Goal: Book appointment/travel/reservation

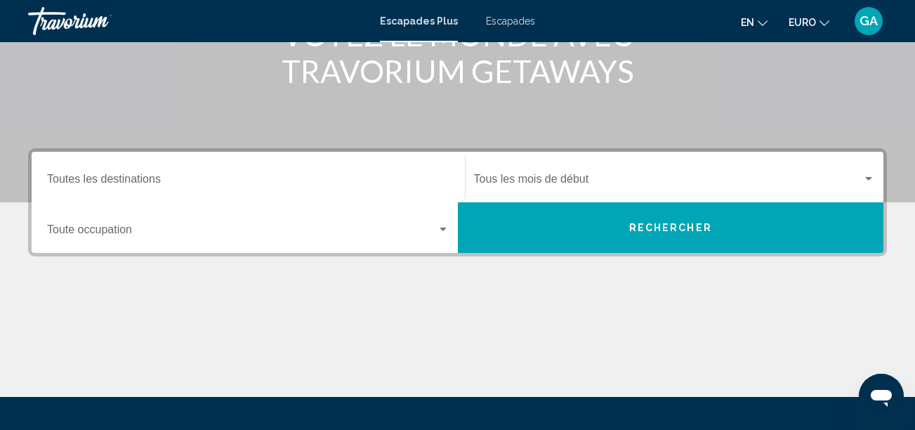
scroll to position [211, 0]
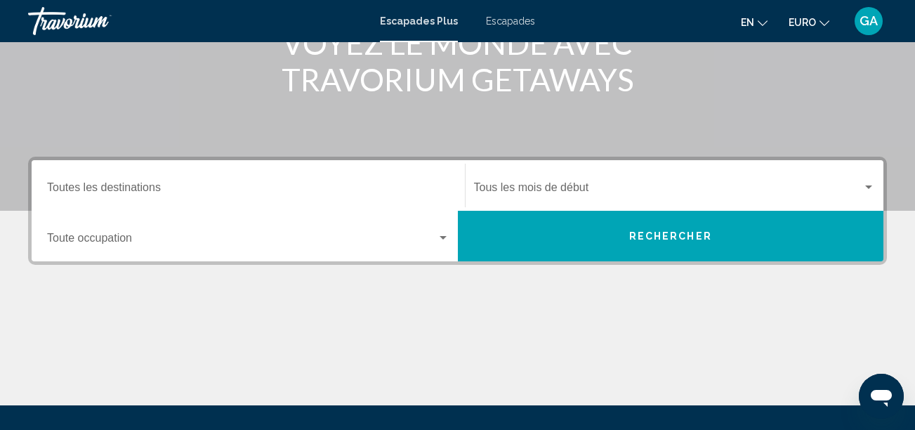
click at [353, 188] on input "Destination Toutes les destinations" at bounding box center [248, 190] width 403 height 13
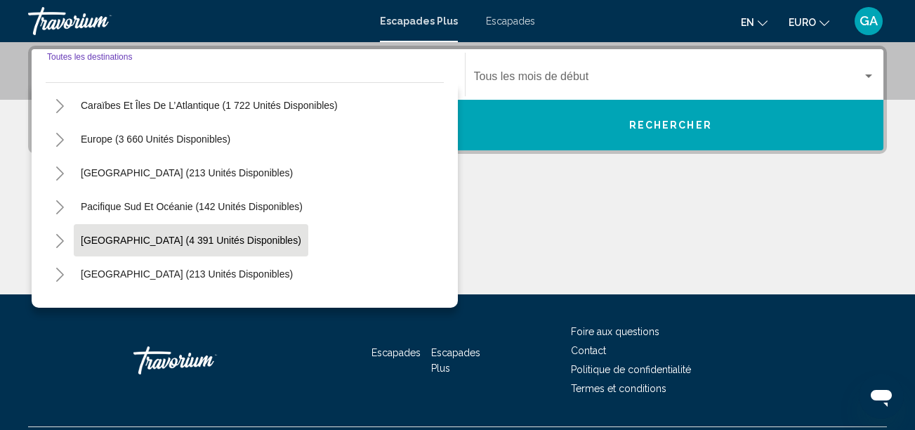
scroll to position [141, 0]
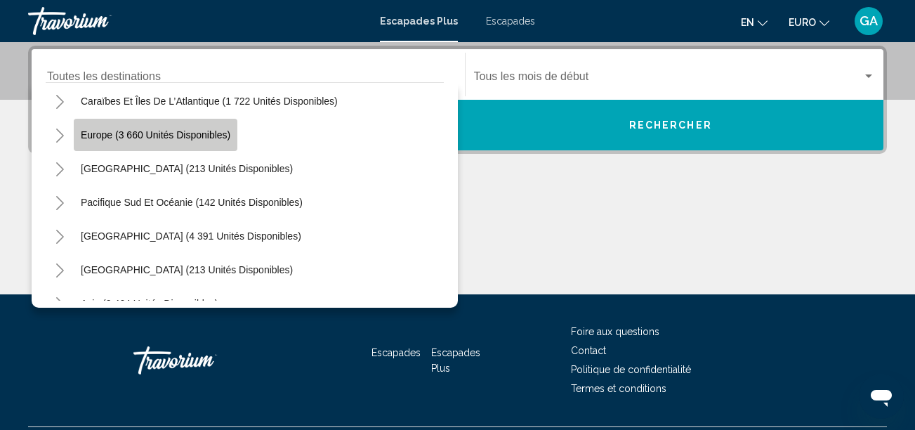
click at [162, 136] on span "Europe (3 660 unités disponibles)" at bounding box center [156, 134] width 150 height 11
type input "**********"
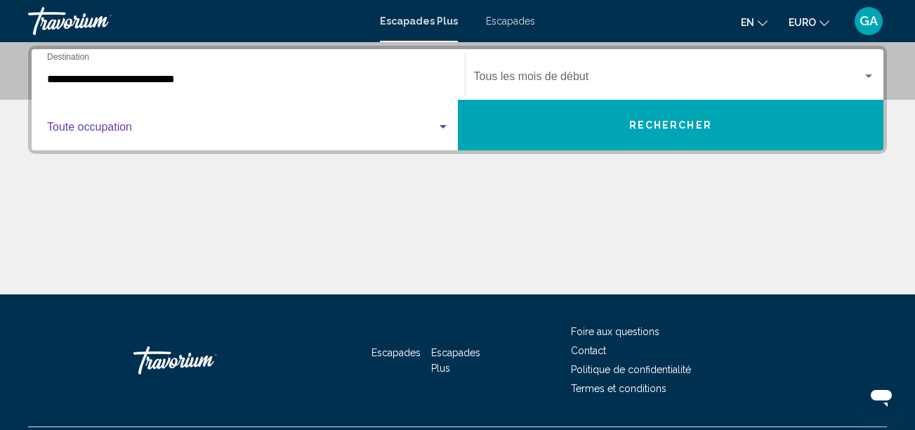
click at [204, 129] on span "Widget de recherche" at bounding box center [242, 130] width 390 height 13
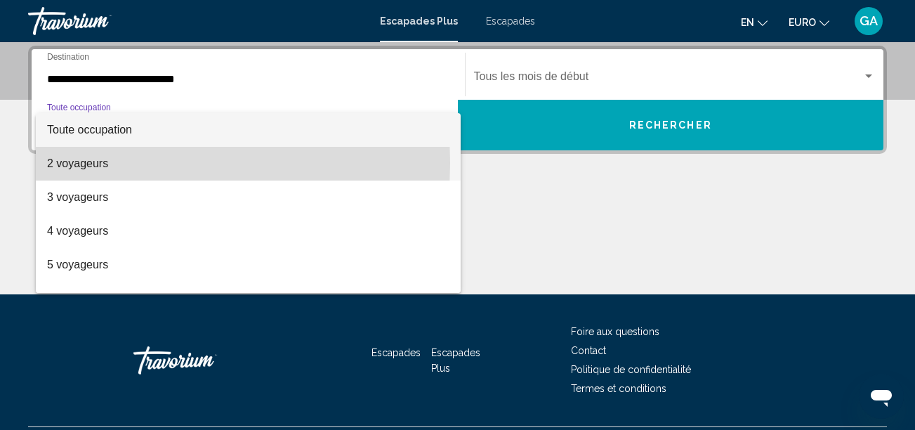
click at [95, 162] on font "2 voyageurs" at bounding box center [77, 163] width 61 height 12
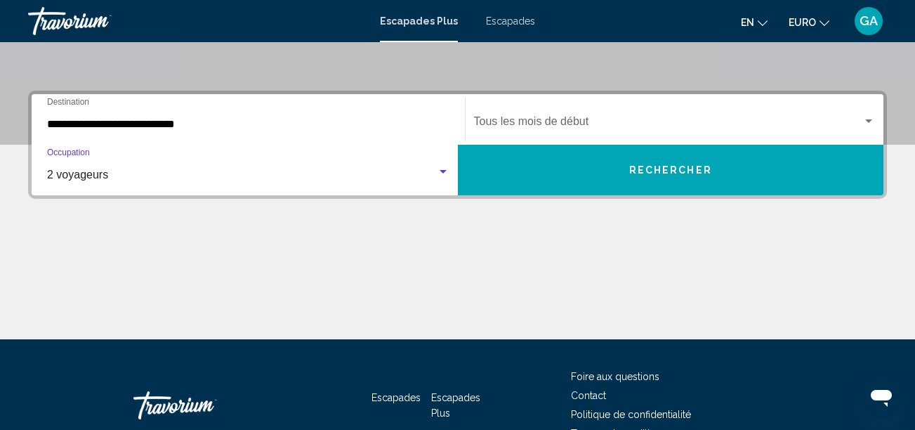
scroll to position [252, 0]
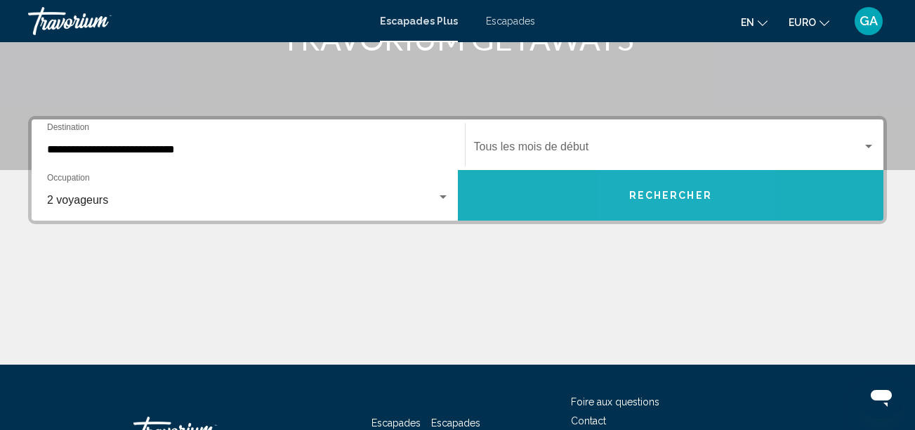
click at [652, 197] on span "Rechercher" at bounding box center [671, 195] width 83 height 11
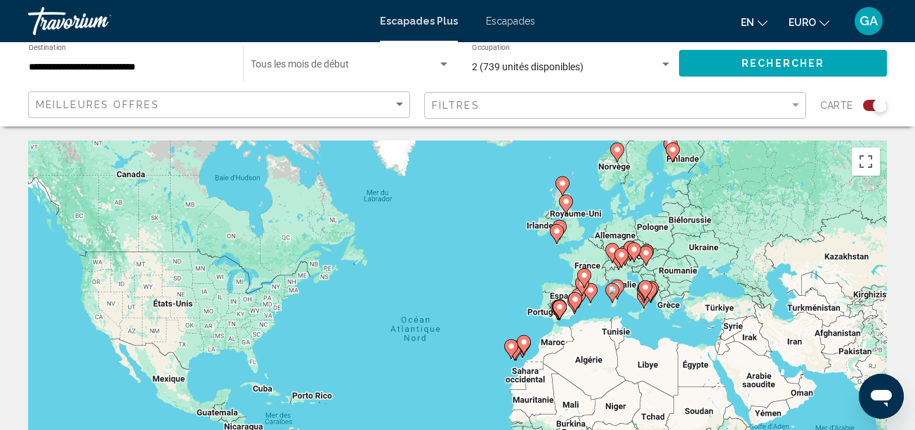
click at [868, 105] on div "Widget de recherche" at bounding box center [875, 105] width 24 height 11
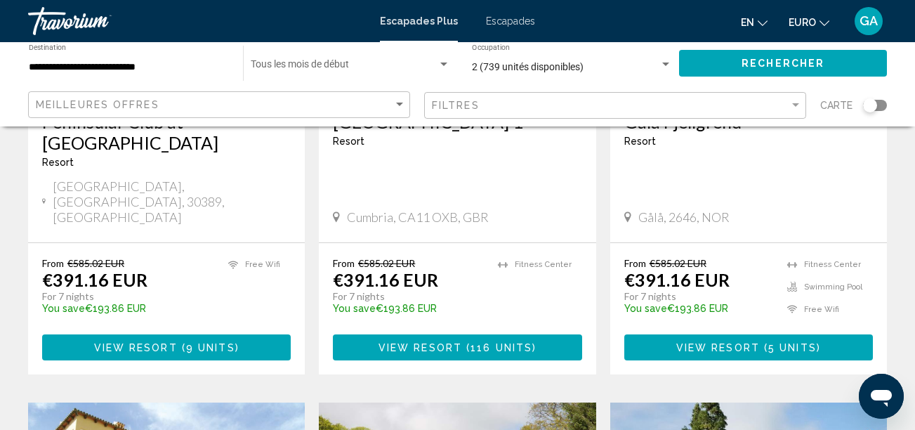
scroll to position [351, 0]
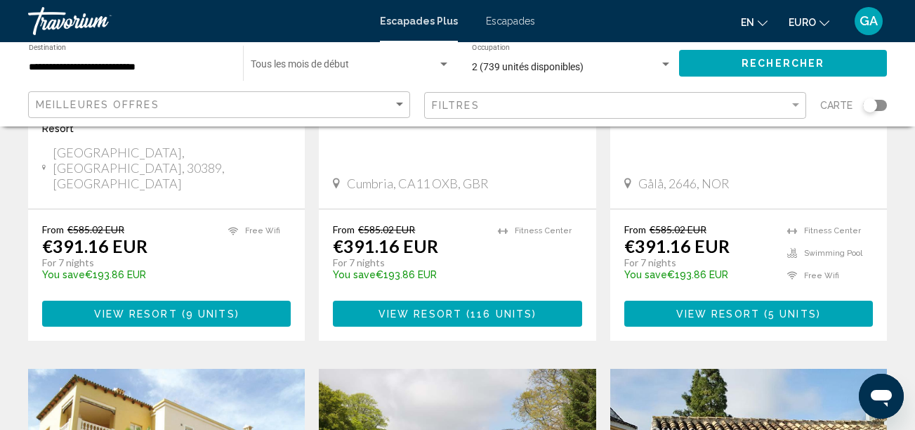
drag, startPoint x: 186, startPoint y: 209, endPoint x: 171, endPoint y: 204, distance: 16.0
click at [171, 223] on div "From €585.02 EUR €391.16 EUR For 7 nights You save €193.86 EUR temp" at bounding box center [128, 256] width 172 height 67
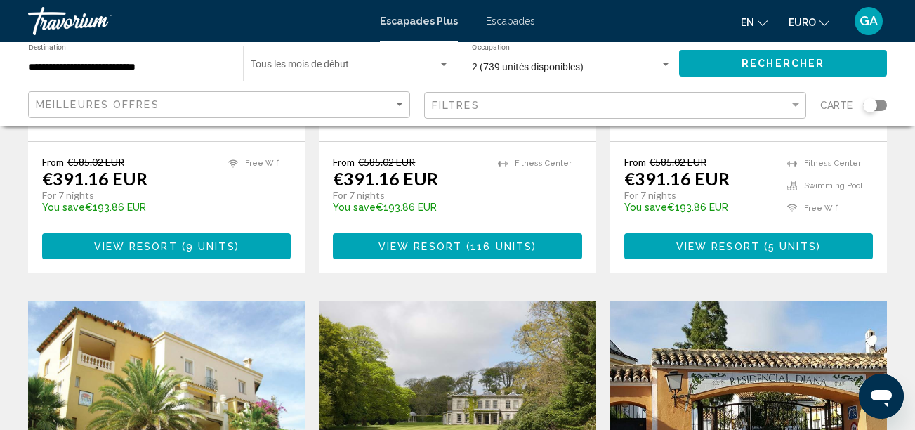
scroll to position [422, 0]
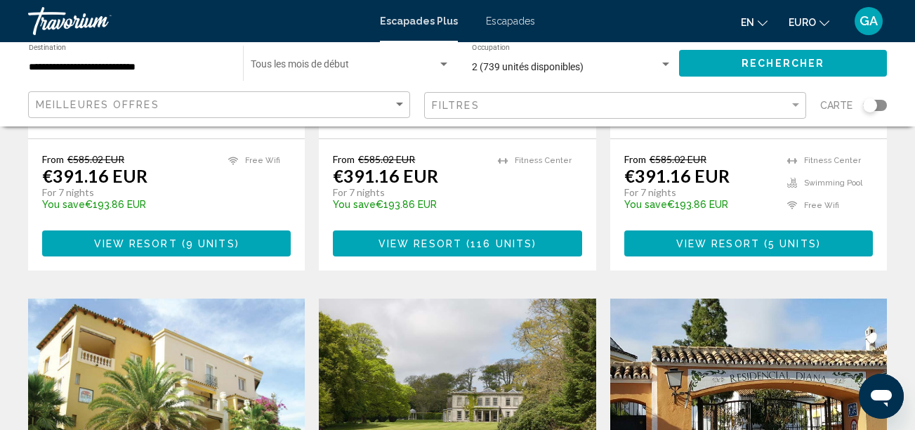
drag, startPoint x: 731, startPoint y: 171, endPoint x: 624, endPoint y: 174, distance: 106.9
click at [625, 199] on p "You save €193.86 EUR" at bounding box center [699, 204] width 149 height 11
drag, startPoint x: 624, startPoint y: 174, endPoint x: 632, endPoint y: 170, distance: 9.4
copy font "You save €193.86 EUR"
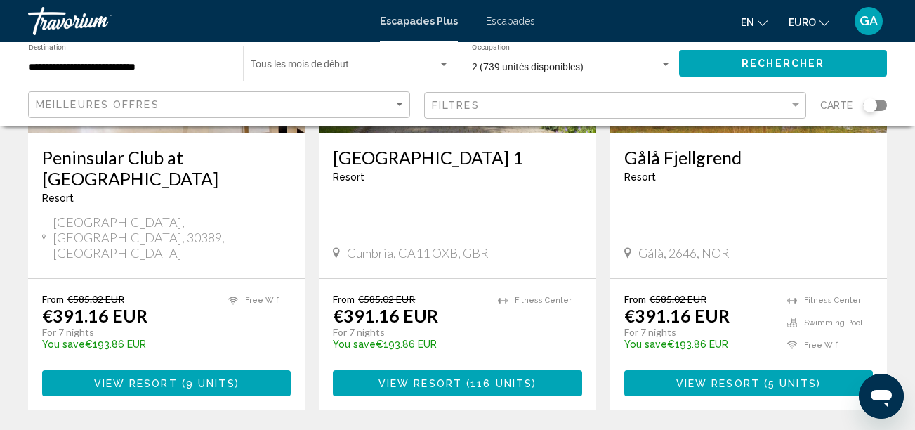
scroll to position [281, 0]
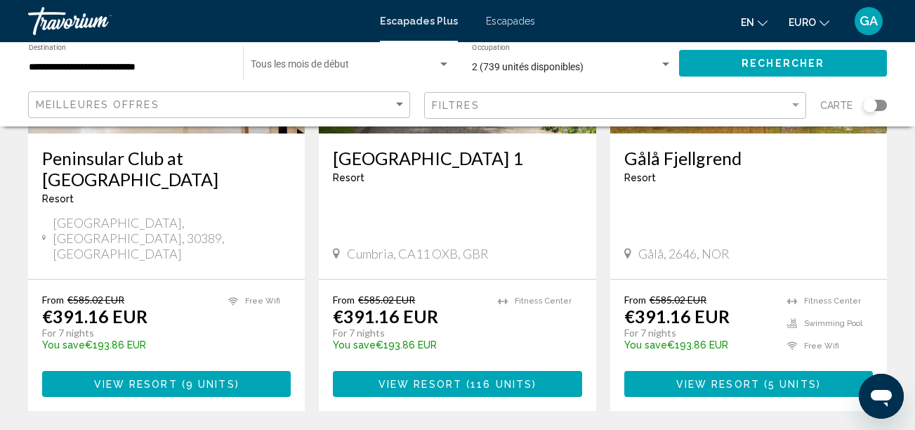
click at [522, 317] on ul "Fitness Center" at bounding box center [540, 327] width 84 height 67
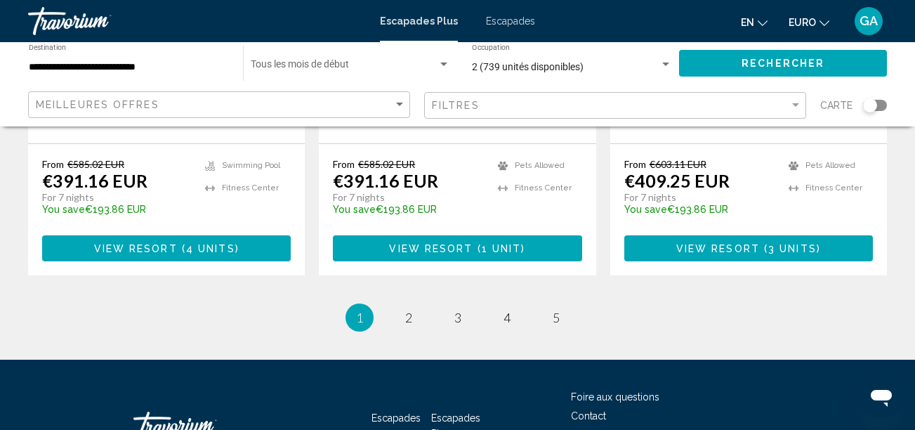
scroll to position [1987, 0]
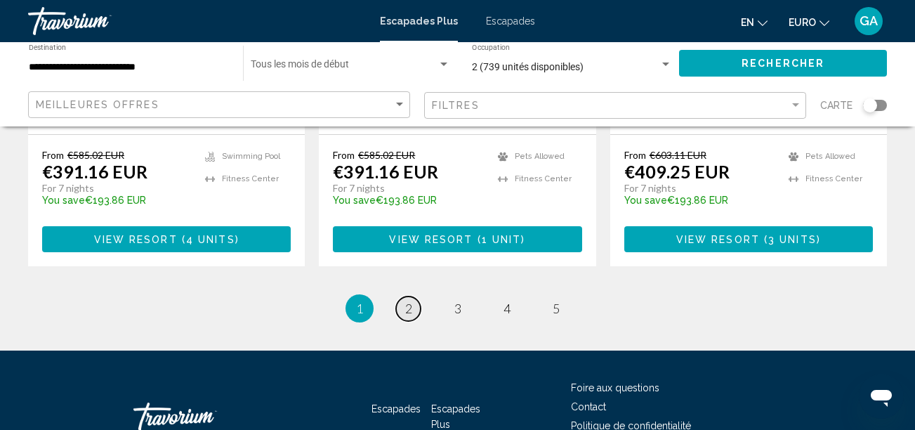
click at [412, 301] on span "2" at bounding box center [408, 308] width 7 height 15
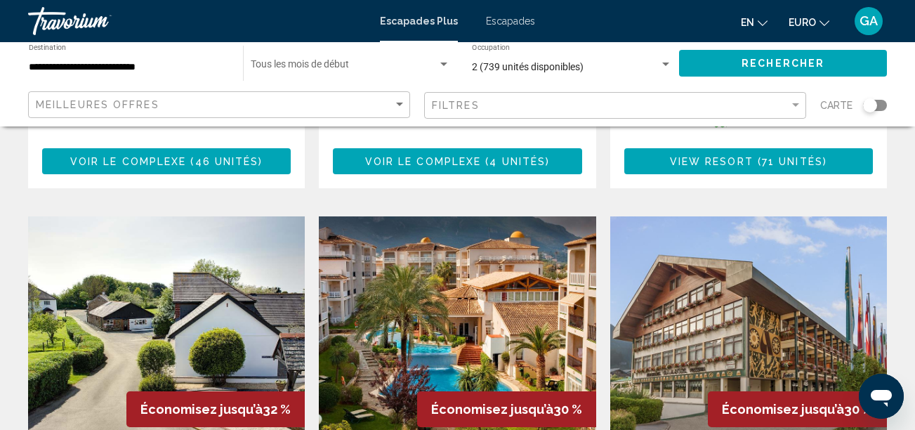
scroll to position [281, 0]
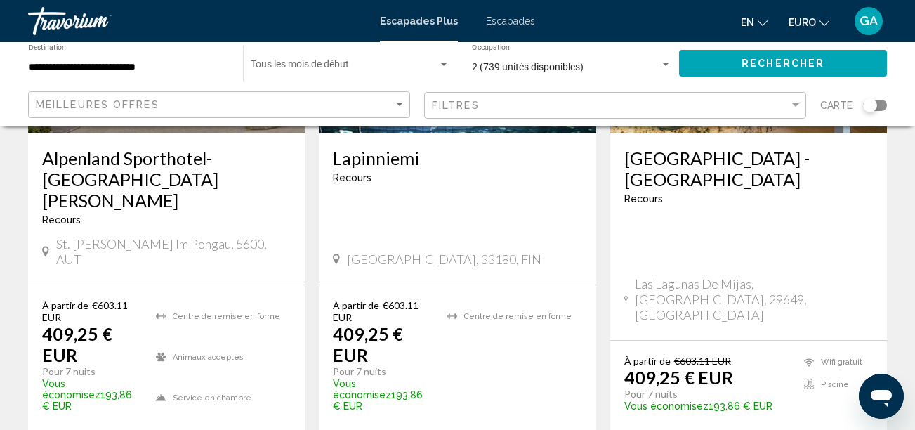
click at [504, 20] on span "Escapades" at bounding box center [510, 20] width 49 height 11
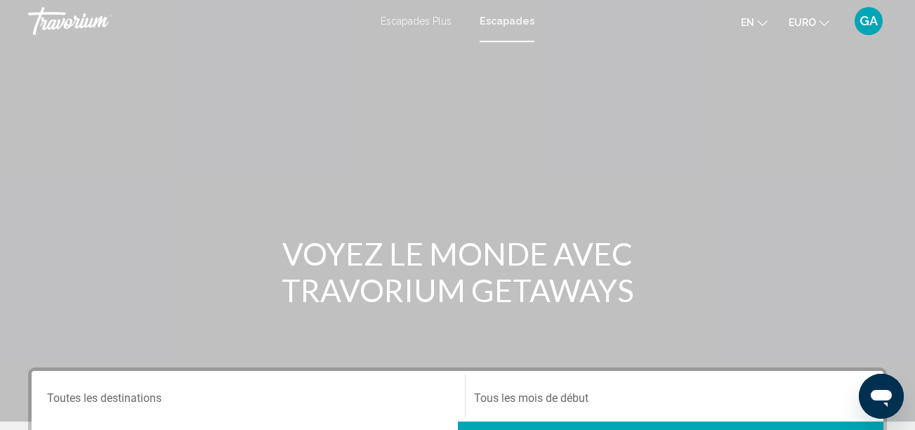
scroll to position [281, 0]
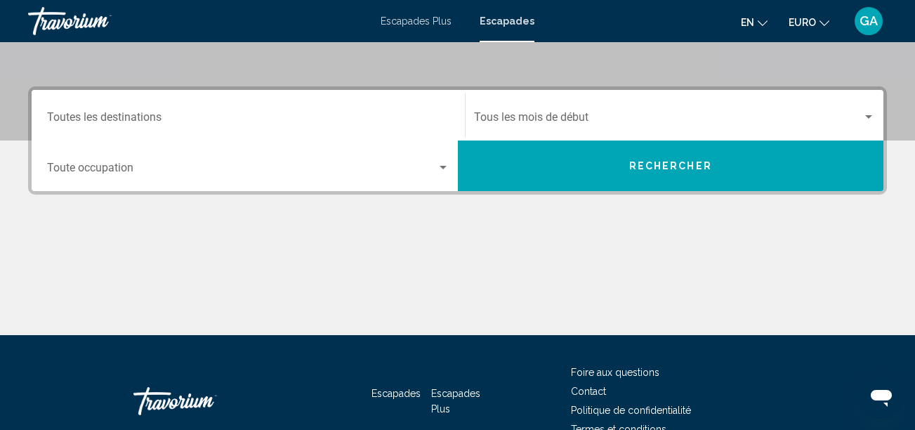
click at [427, 116] on input "Destination Toutes les destinations" at bounding box center [248, 120] width 403 height 13
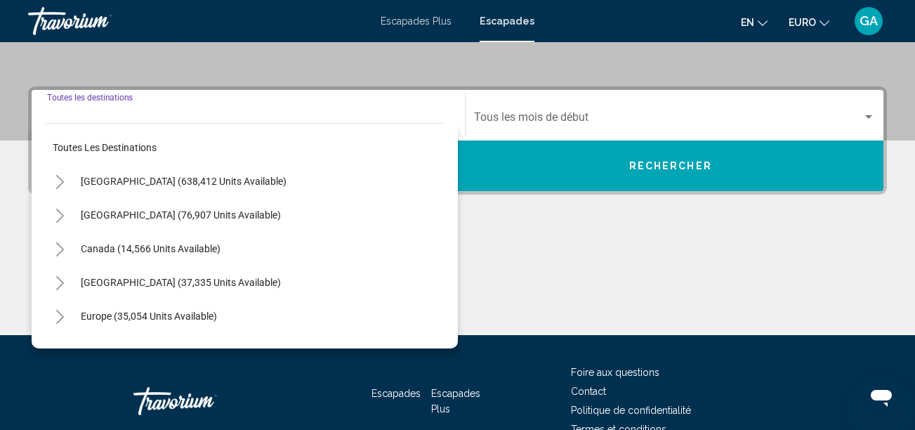
scroll to position [322, 0]
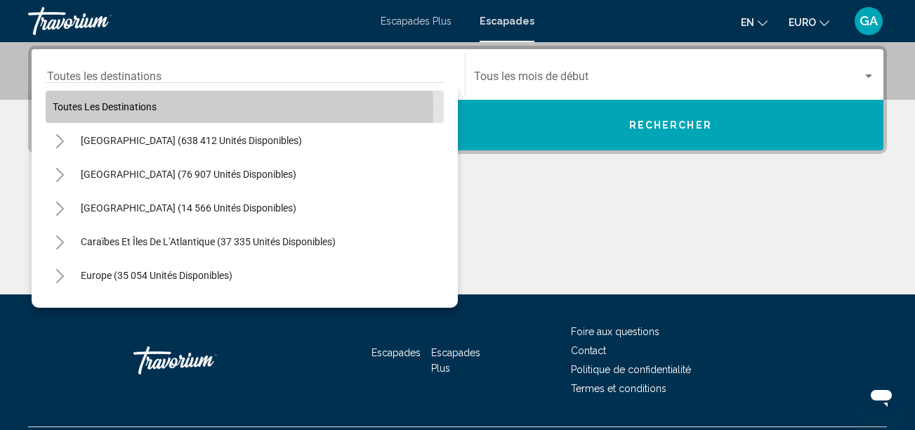
click at [135, 109] on span "Toutes les destinations" at bounding box center [105, 106] width 104 height 11
type input "**********"
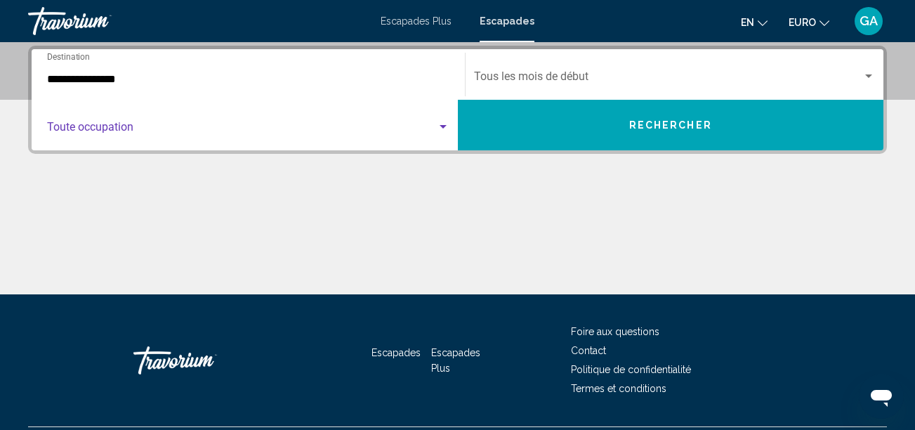
click at [135, 132] on span "Widget de recherche" at bounding box center [242, 130] width 390 height 13
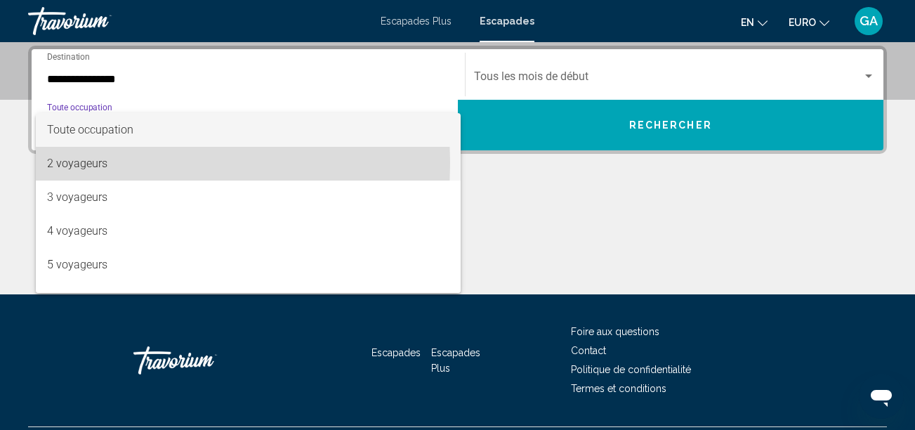
click at [91, 163] on font "2 voyageurs" at bounding box center [77, 163] width 60 height 13
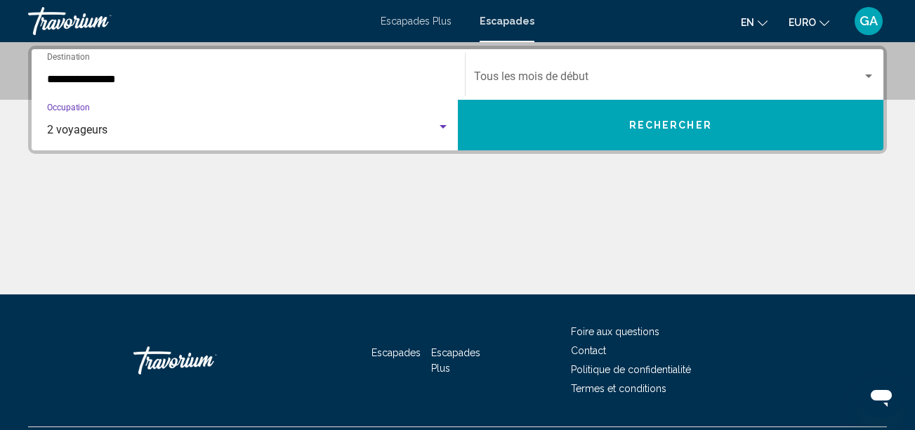
click at [684, 126] on span "Rechercher" at bounding box center [671, 125] width 83 height 11
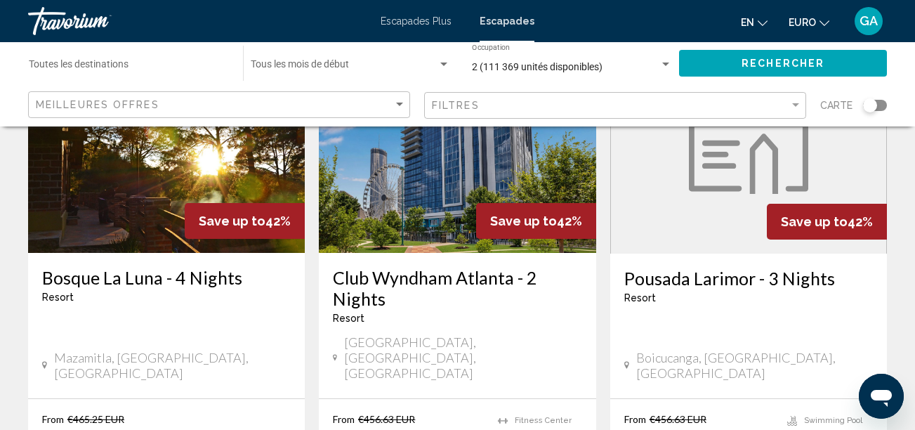
scroll to position [1967, 0]
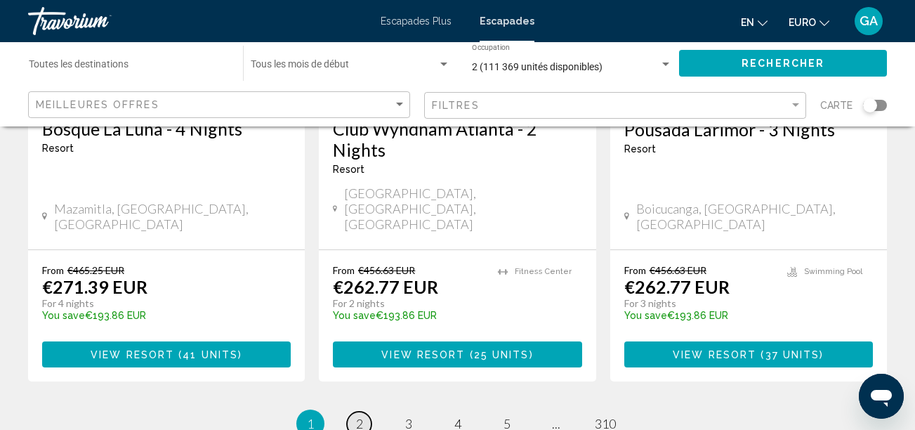
click at [358, 416] on span "2" at bounding box center [359, 423] width 7 height 15
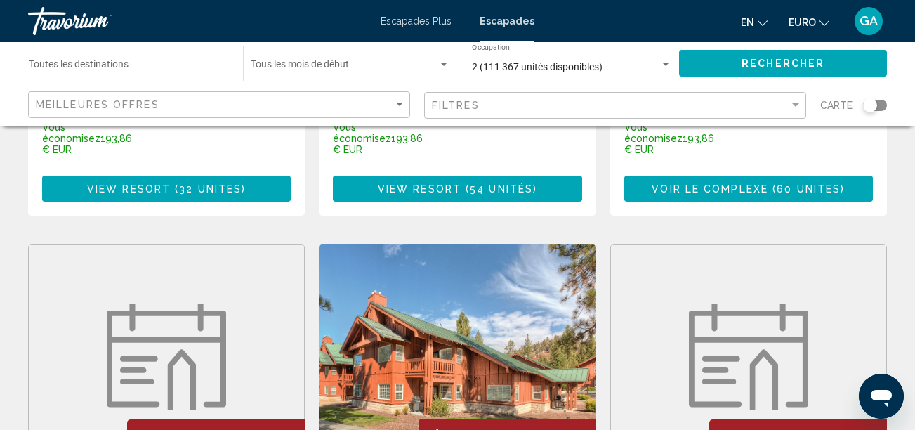
scroll to position [1686, 0]
